Goal: Task Accomplishment & Management: Use online tool/utility

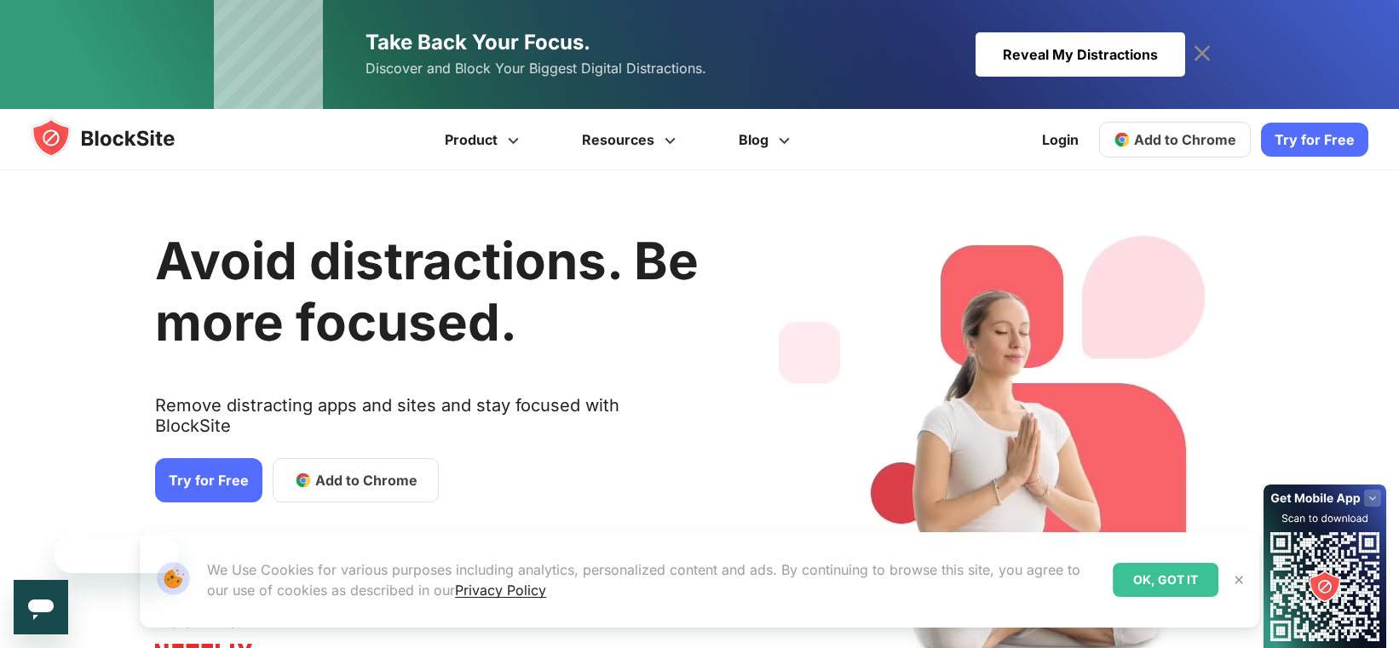
click at [1069, 43] on div "Reveal My Distractions" at bounding box center [1080, 54] width 210 height 44
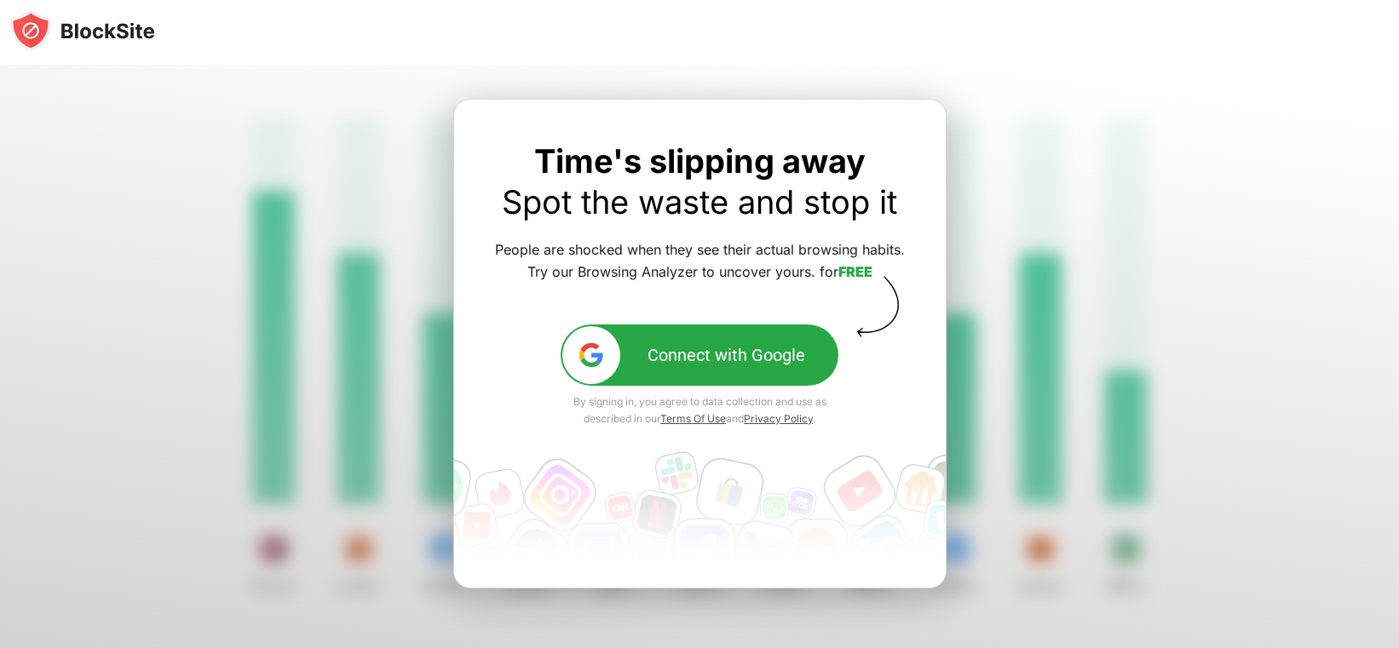
click at [140, 28] on img at bounding box center [82, 30] width 145 height 41
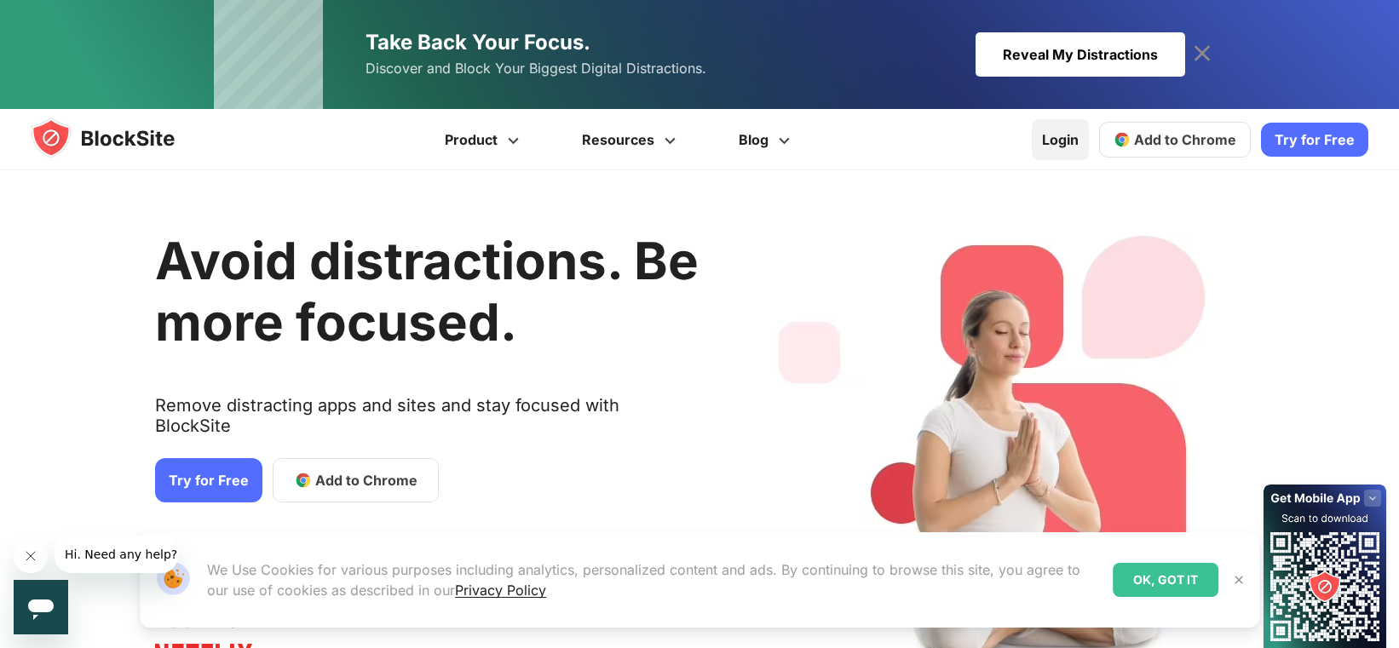
click at [1055, 137] on link "Login" at bounding box center [1060, 139] width 57 height 41
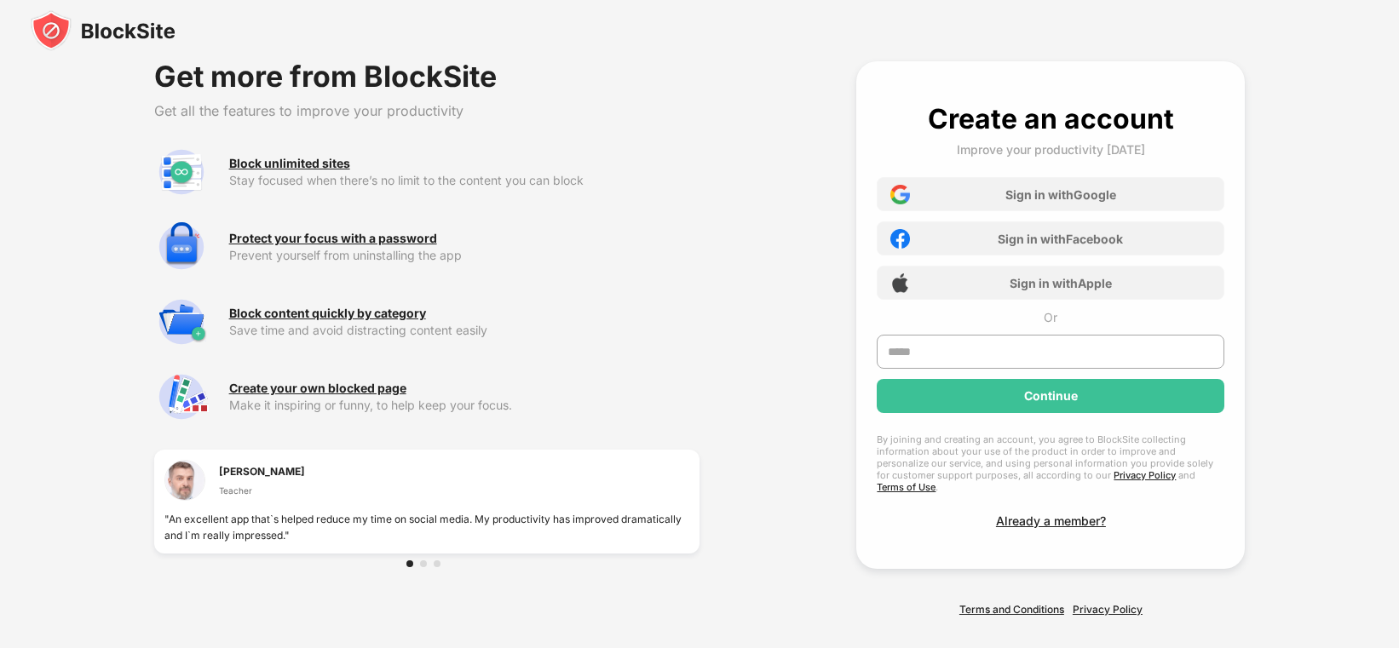
click at [123, 34] on img at bounding box center [103, 30] width 145 height 41
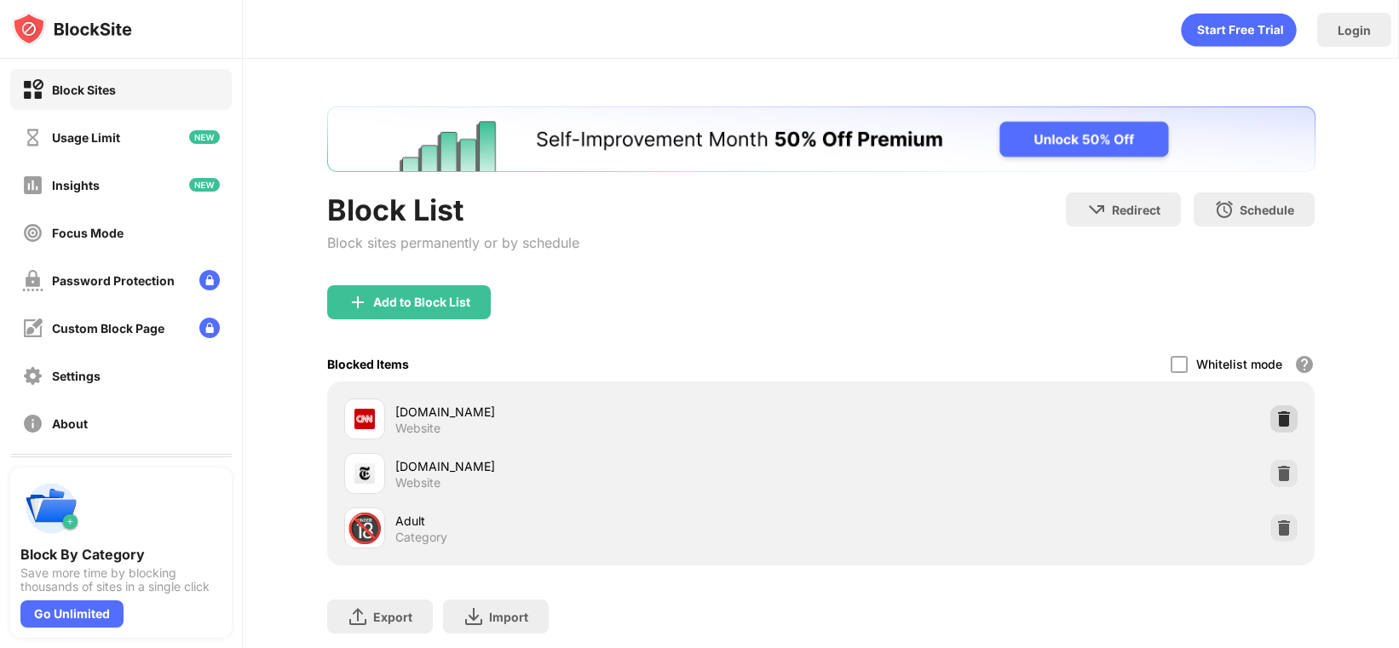
click at [1285, 417] on img at bounding box center [1283, 419] width 17 height 17
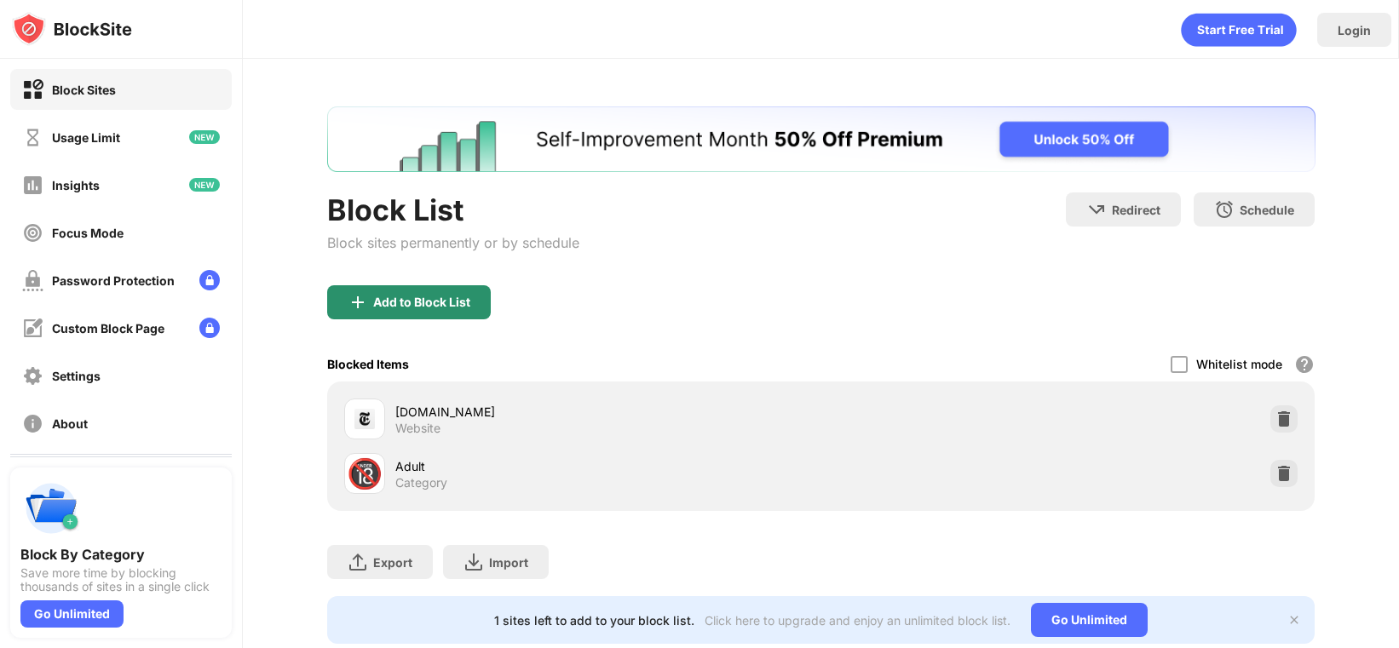
click at [443, 313] on div "Add to Block List" at bounding box center [409, 302] width 164 height 34
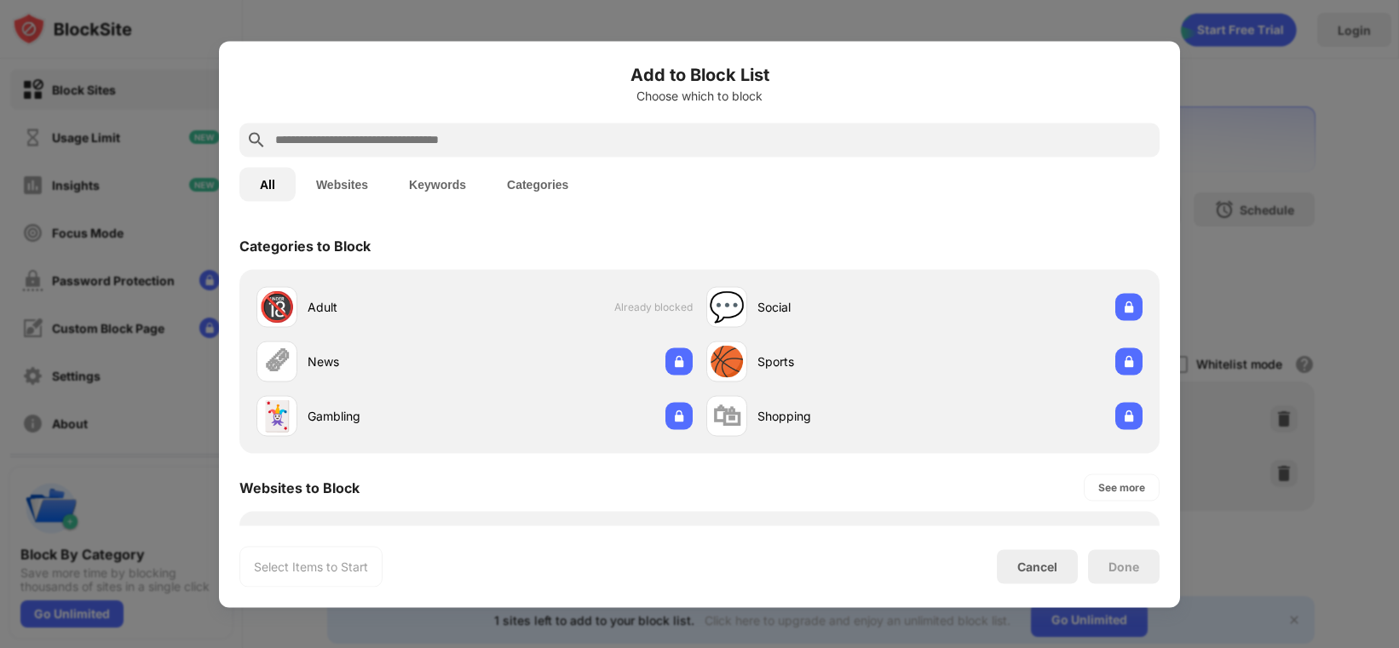
click at [451, 130] on input "text" at bounding box center [712, 139] width 879 height 20
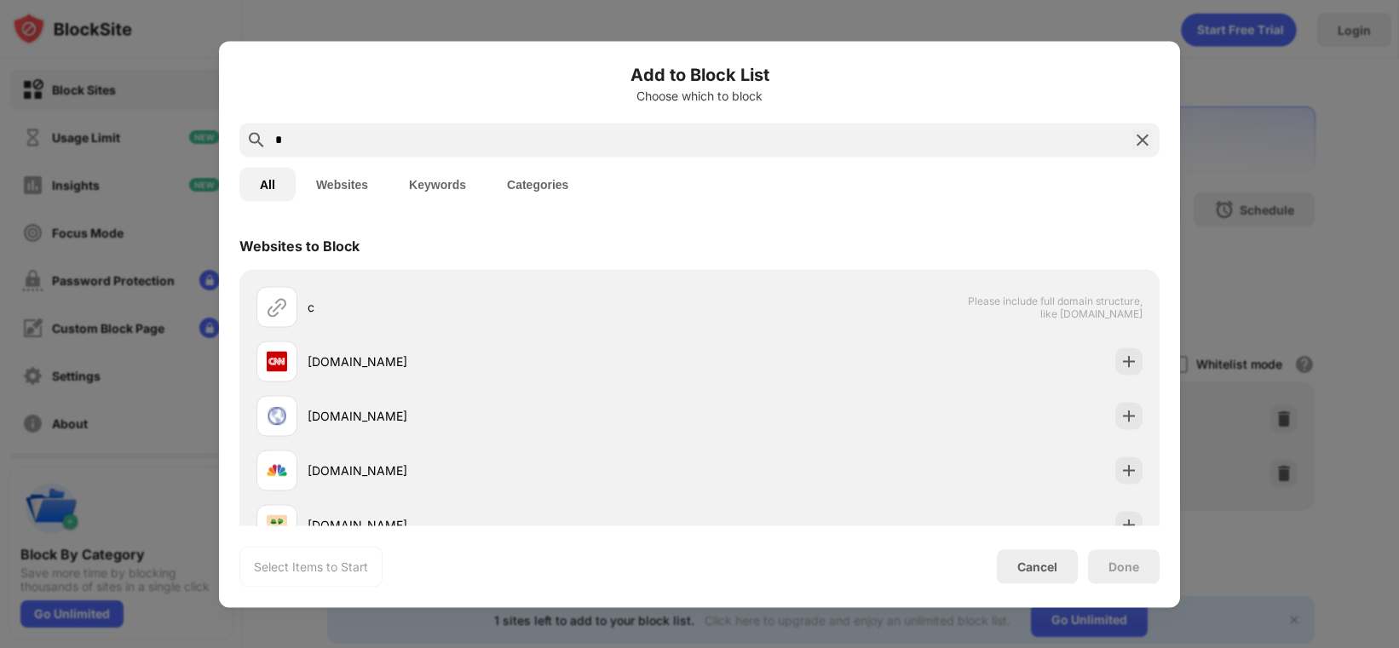
type input "*"
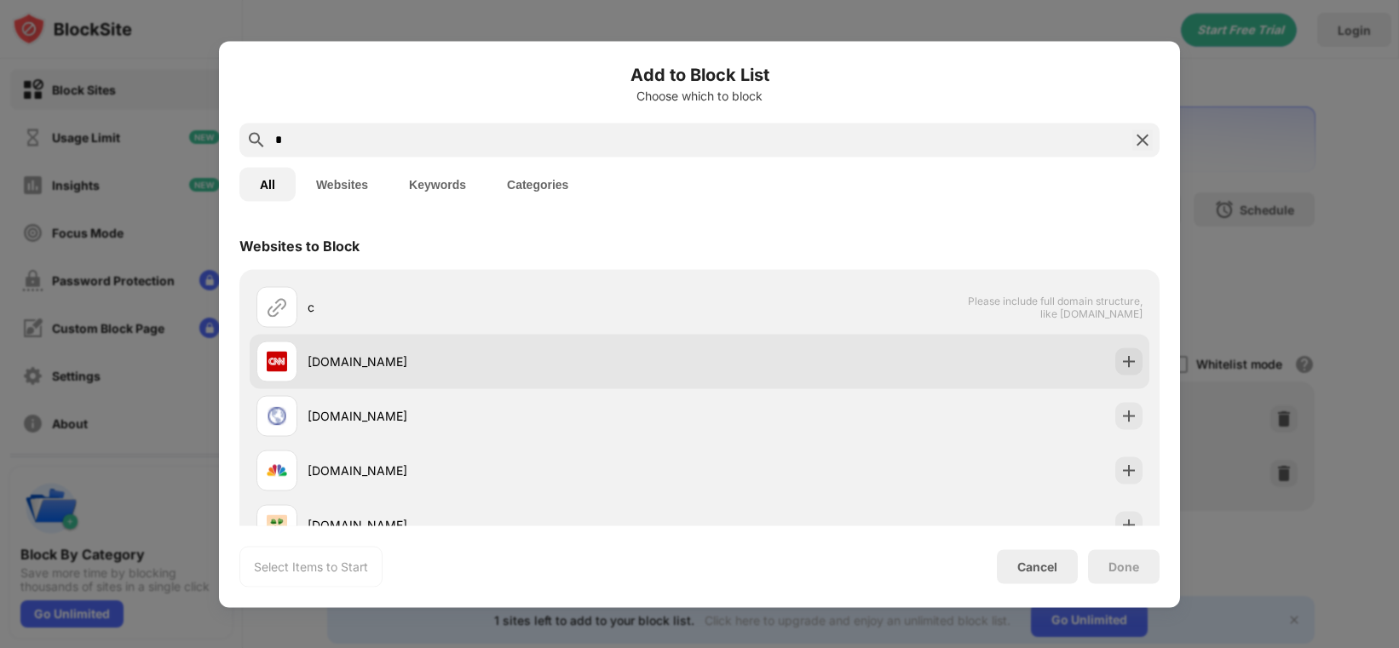
click at [418, 343] on div "[DOMAIN_NAME]" at bounding box center [477, 361] width 443 height 41
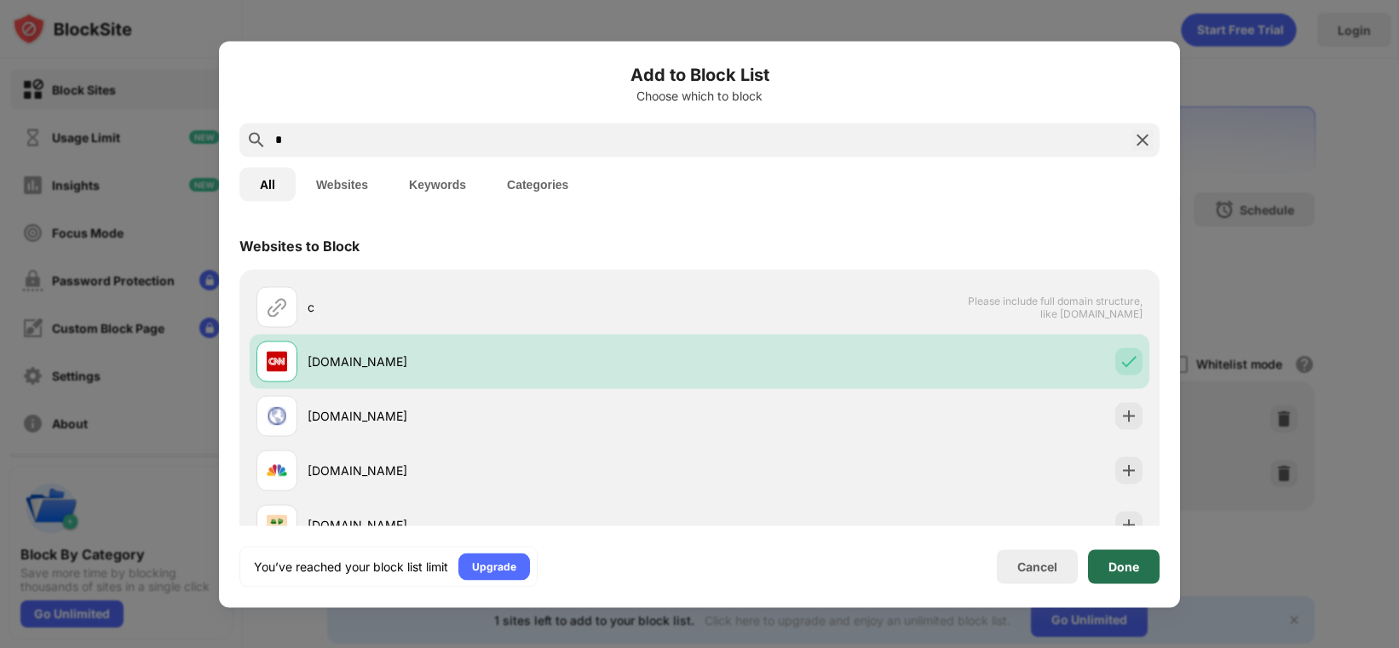
click at [1125, 560] on div "Done" at bounding box center [1123, 567] width 31 height 14
